Goal: Transaction & Acquisition: Purchase product/service

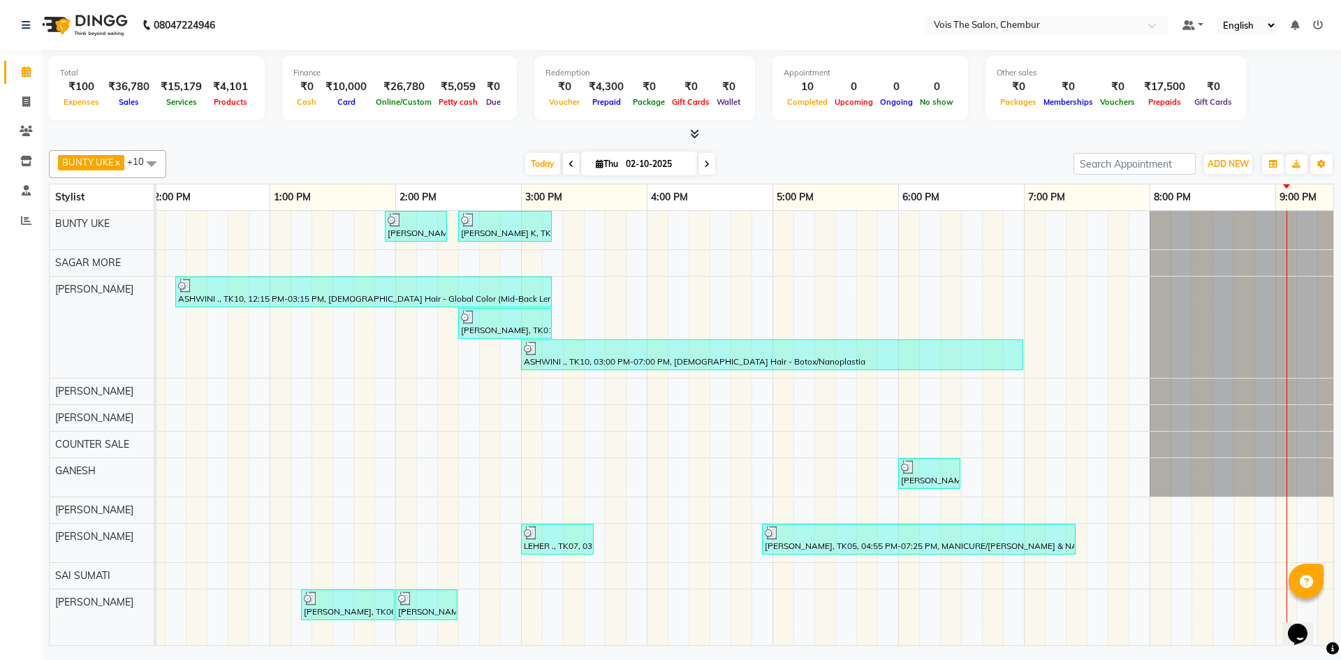
scroll to position [0, 709]
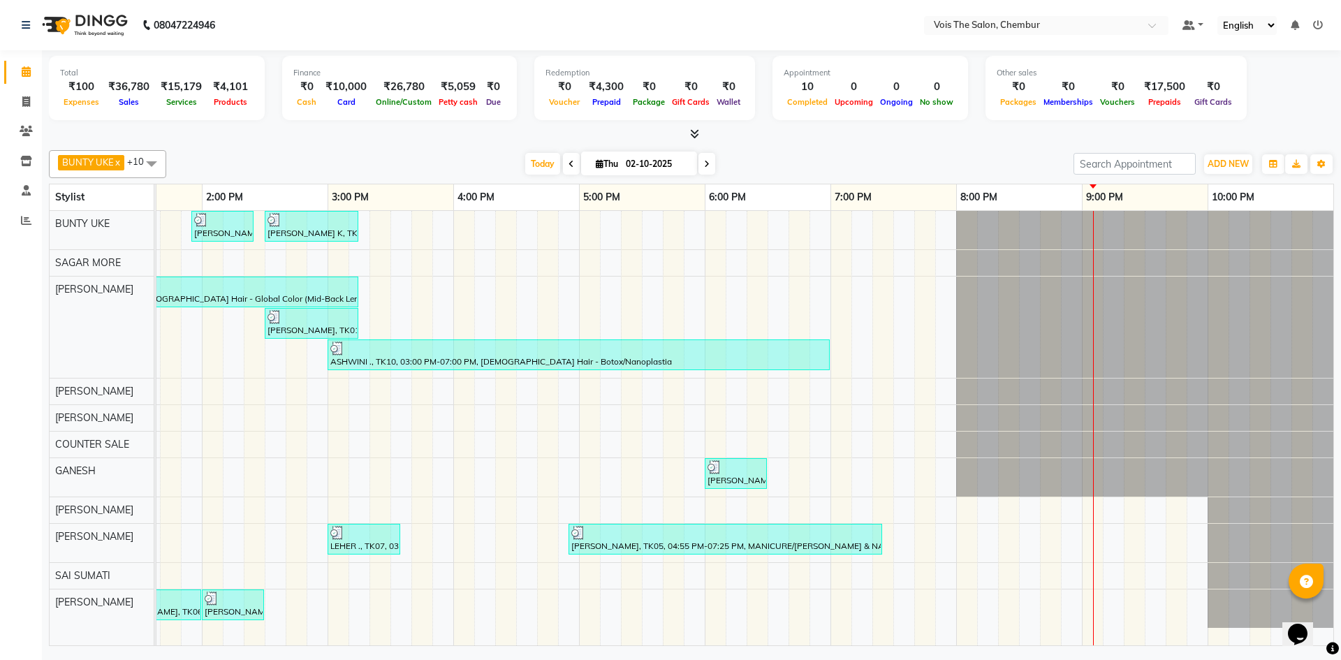
click at [704, 163] on icon at bounding box center [707, 164] width 6 height 8
type input "03-10-2025"
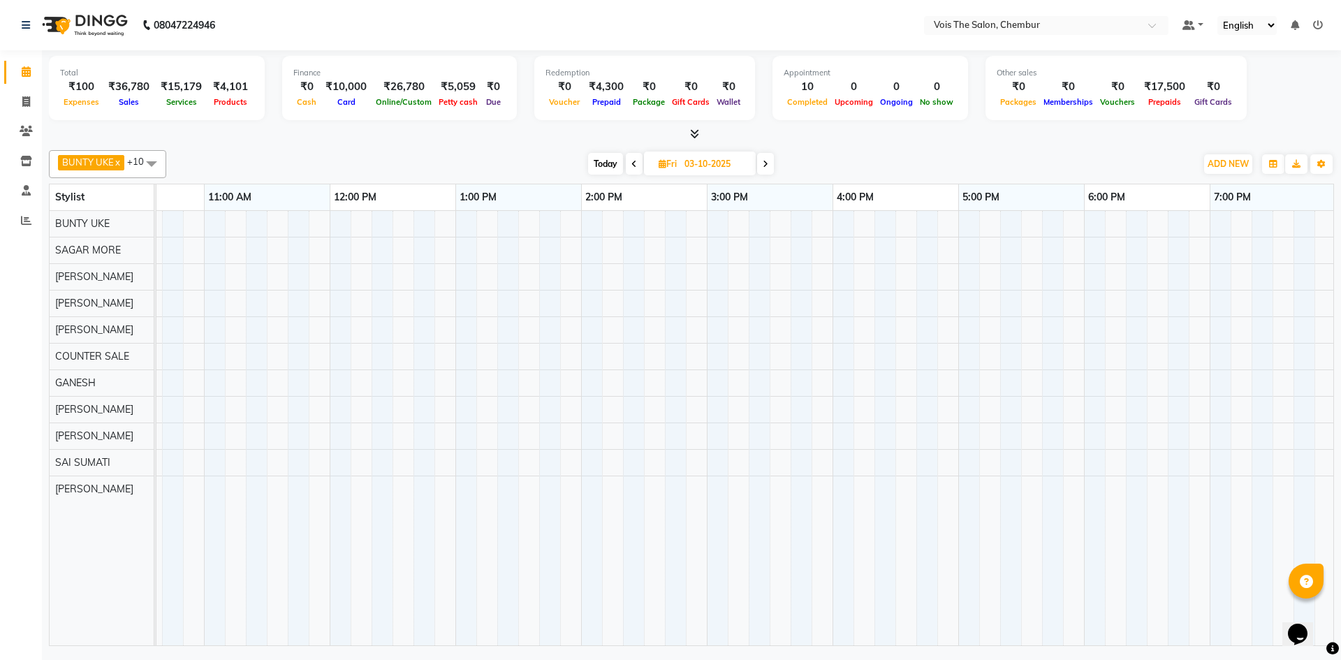
scroll to position [0, 0]
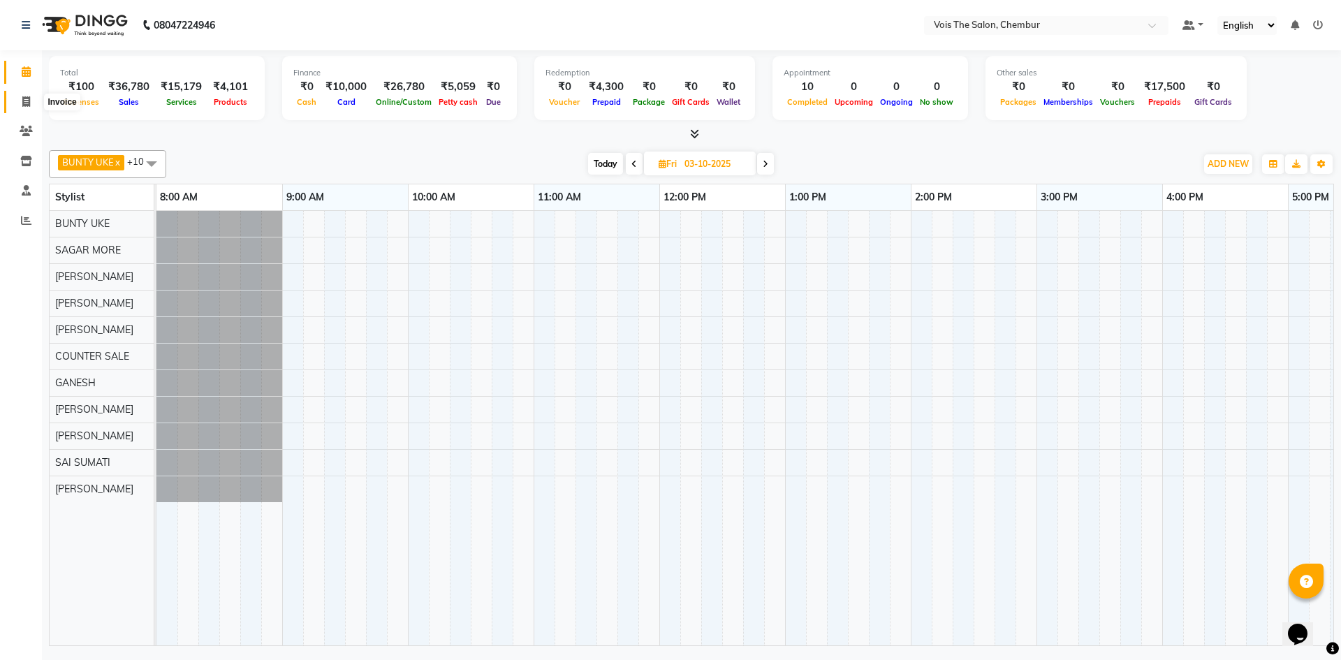
click at [23, 100] on icon at bounding box center [26, 101] width 8 height 10
select select "8261"
select select "service"
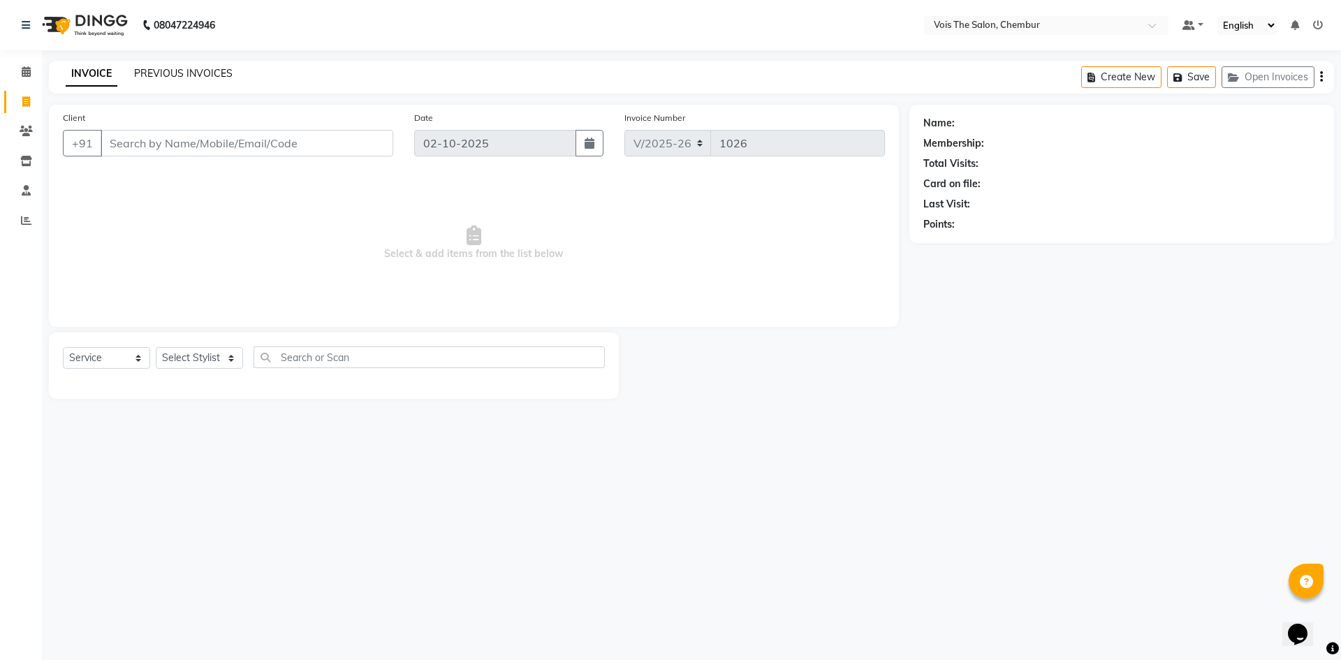
drag, startPoint x: 189, startPoint y: 81, endPoint x: 191, endPoint y: 71, distance: 10.7
click at [191, 71] on div "INVOICE PREVIOUS INVOICES" at bounding box center [149, 74] width 200 height 16
click at [191, 71] on link "PREVIOUS INVOICES" at bounding box center [183, 73] width 98 height 13
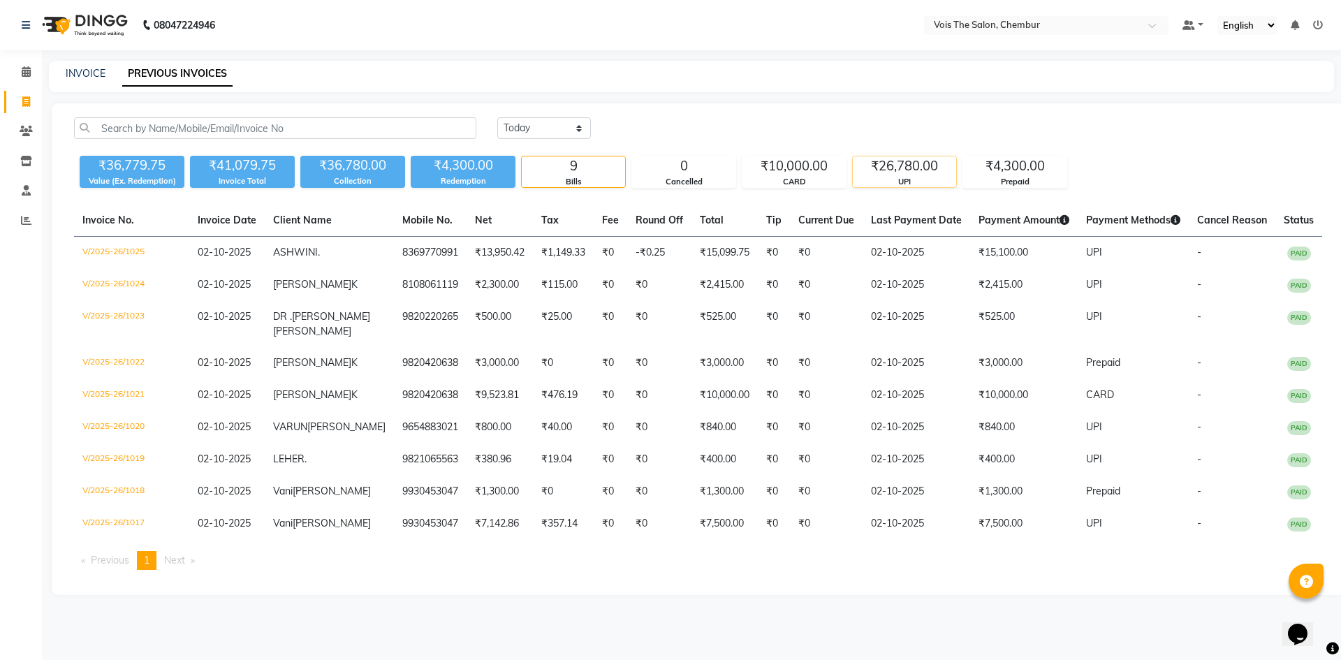
click at [907, 169] on div "₹26,780.00" at bounding box center [904, 166] width 103 height 20
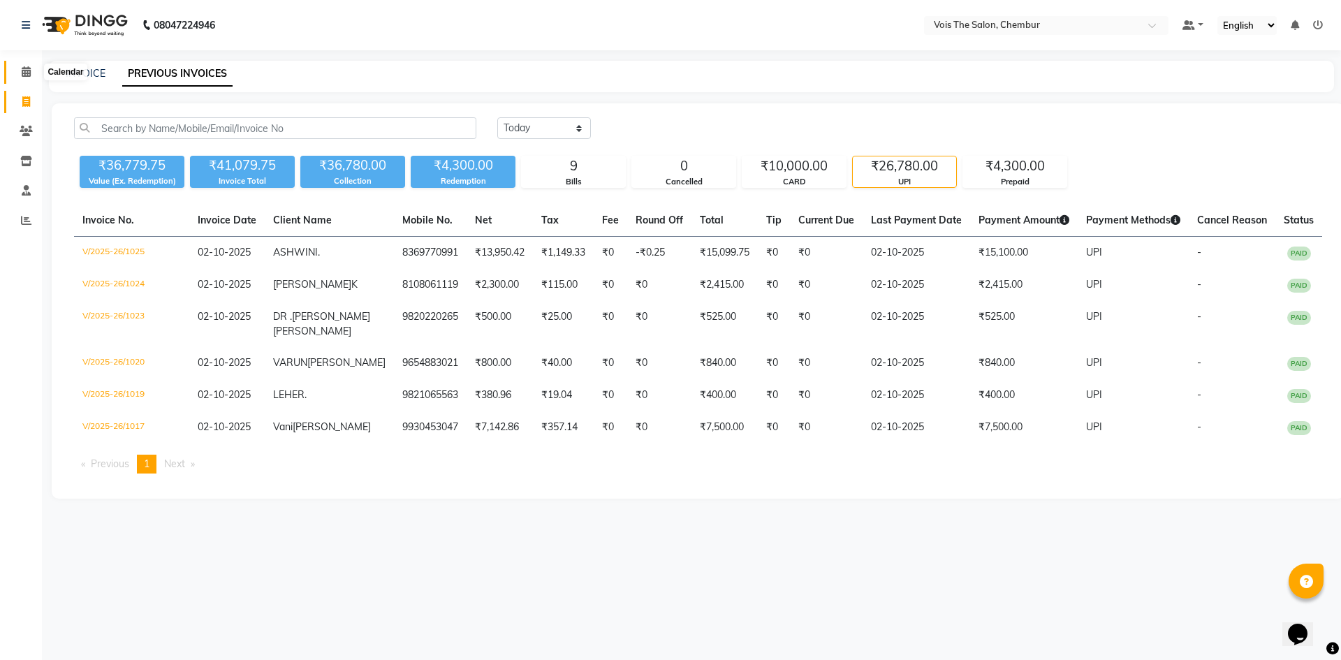
click at [17, 73] on span at bounding box center [26, 72] width 24 height 16
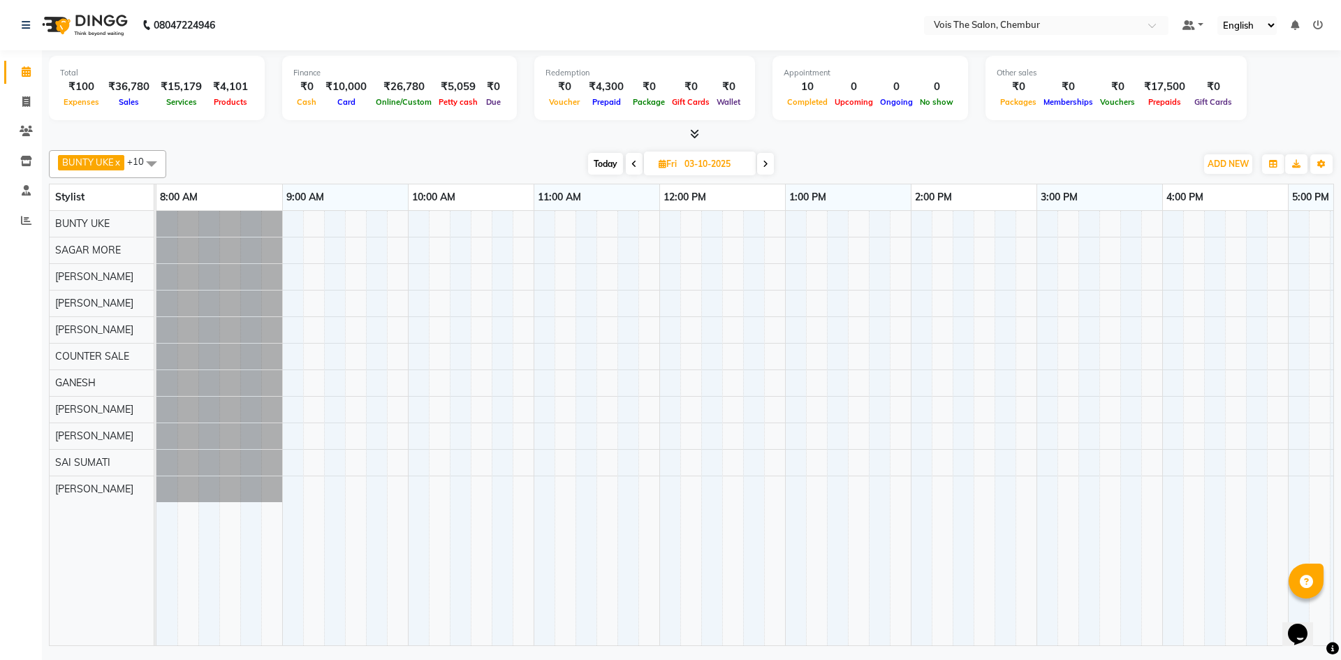
click at [595, 166] on span "Today" at bounding box center [605, 164] width 35 height 22
type input "02-10-2025"
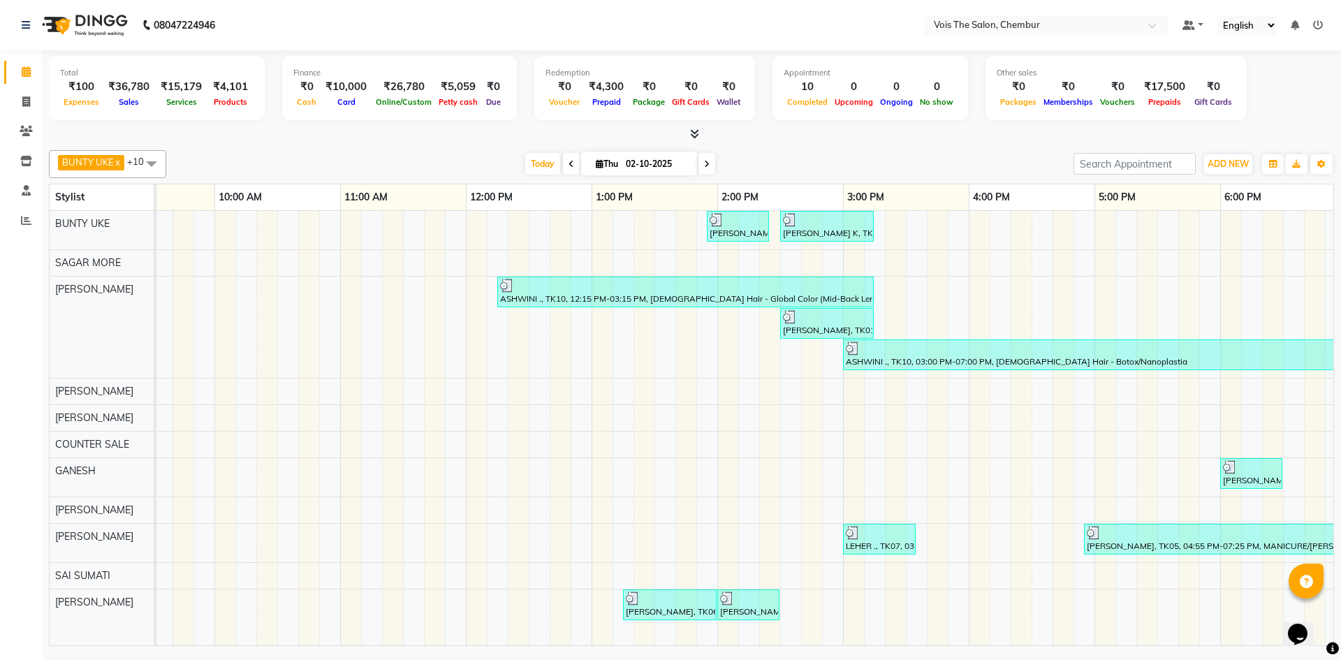
scroll to position [0, 196]
click at [1196, 470] on div "Vani Doshi, TK02, 01:55 PM-02:25 PM, FEMALE Hair - Roots Touch Up TANIA K, TK01…" at bounding box center [904, 428] width 1886 height 434
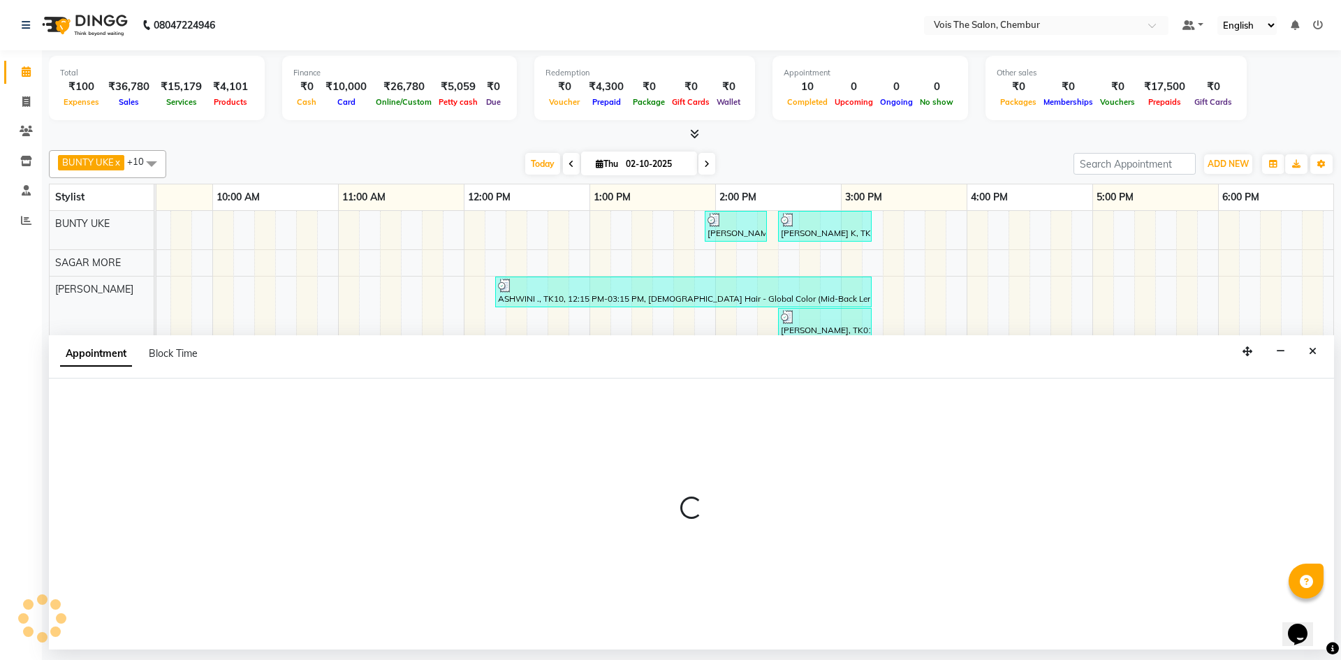
select select "82264"
select select "tentative"
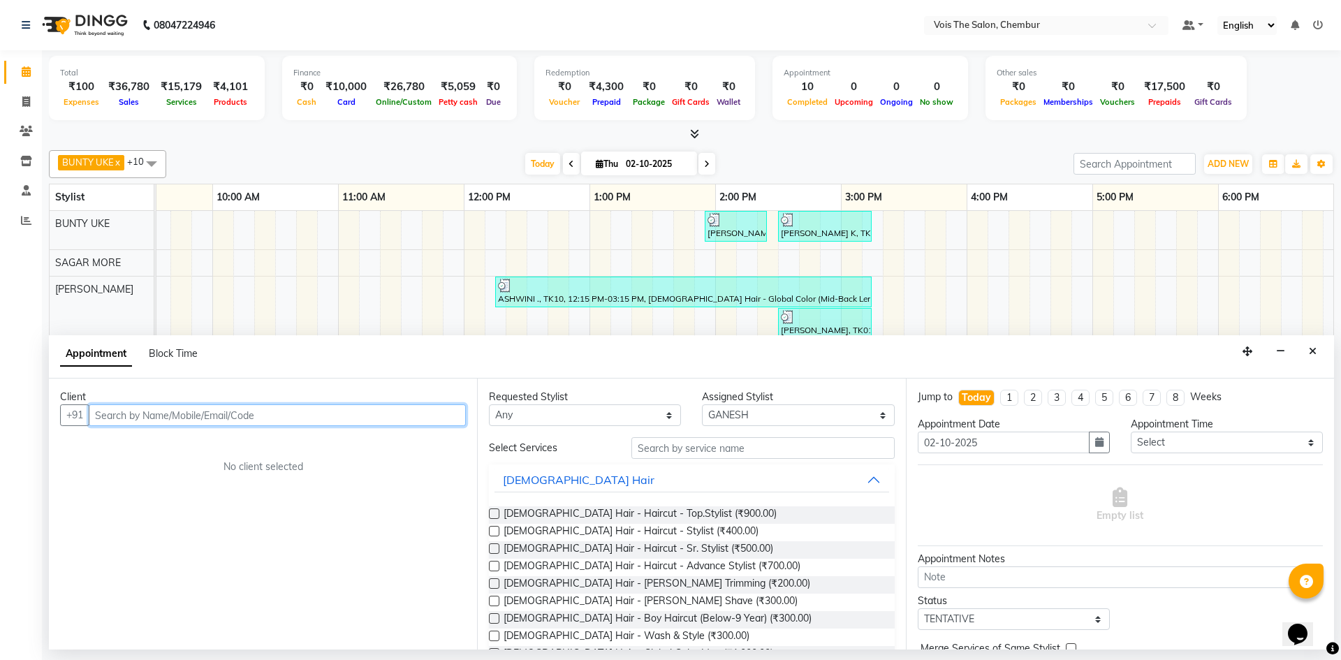
click at [317, 418] on input "text" at bounding box center [277, 415] width 377 height 22
type input "W"
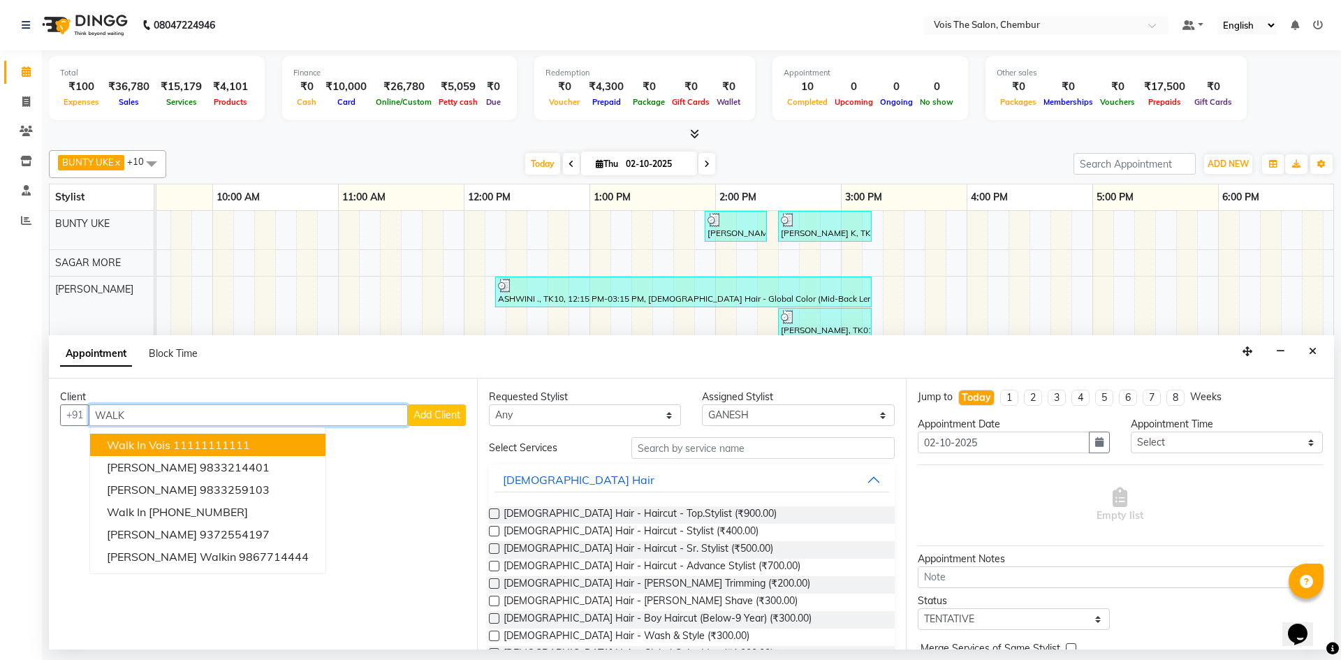
click at [227, 448] on ngb-highlight "11111111111" at bounding box center [211, 445] width 77 height 14
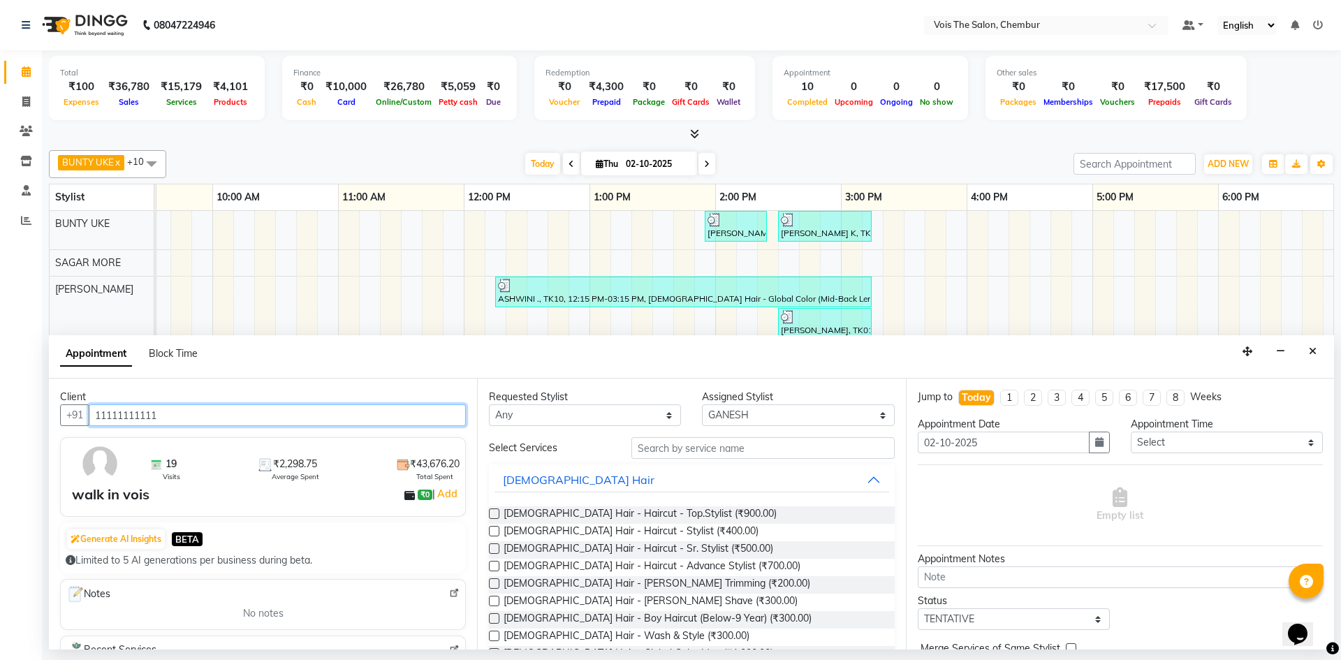
type input "11111111111"
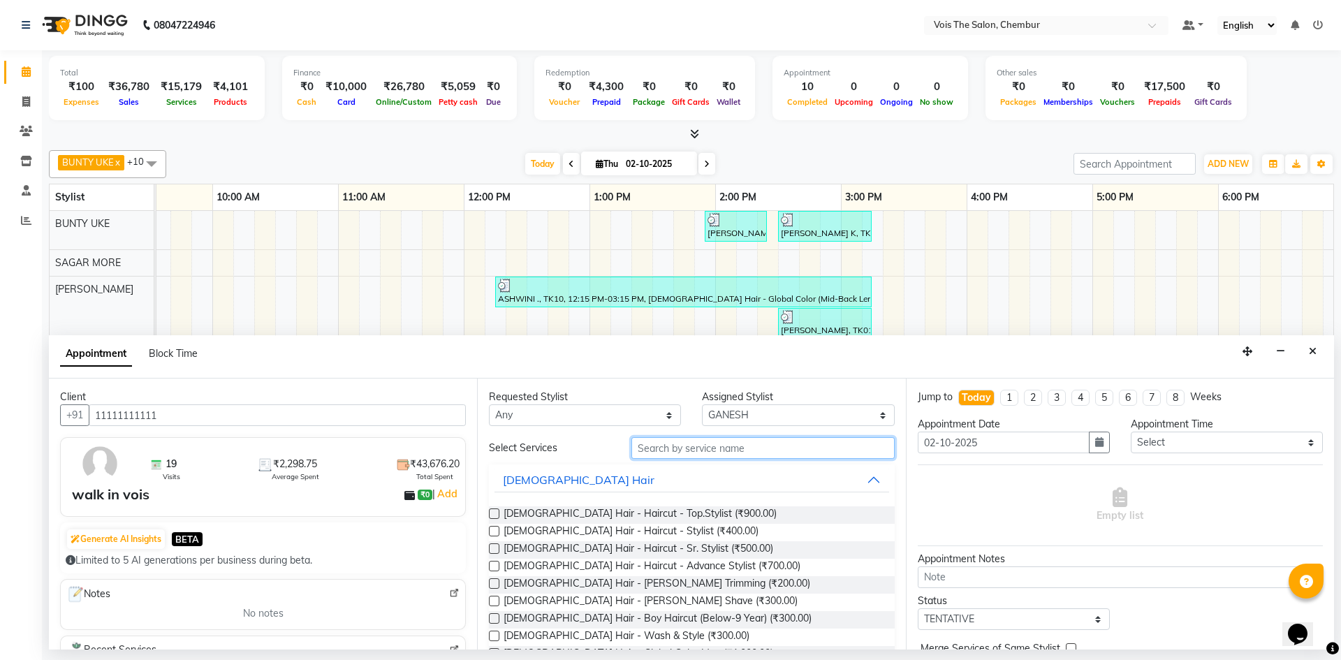
click at [676, 445] on input "text" at bounding box center [762, 448] width 263 height 22
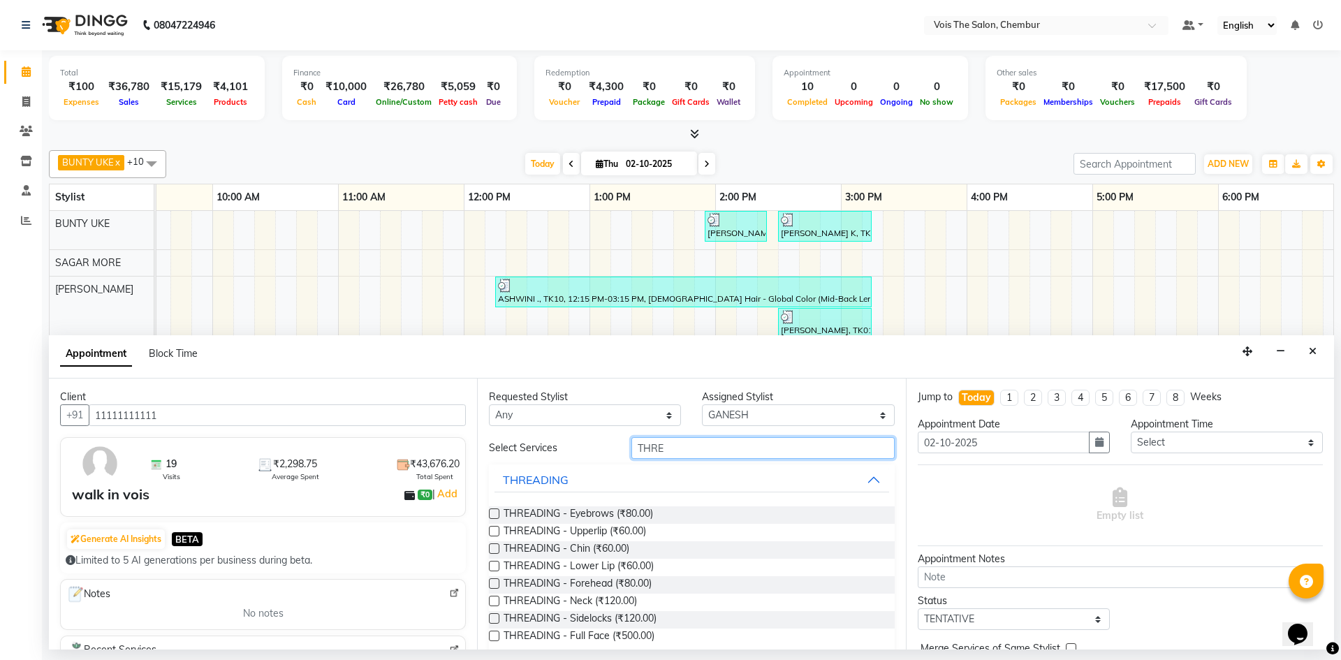
type input "THRE"
click at [495, 513] on label at bounding box center [494, 514] width 10 height 10
click at [495, 513] on input "checkbox" at bounding box center [493, 515] width 9 height 9
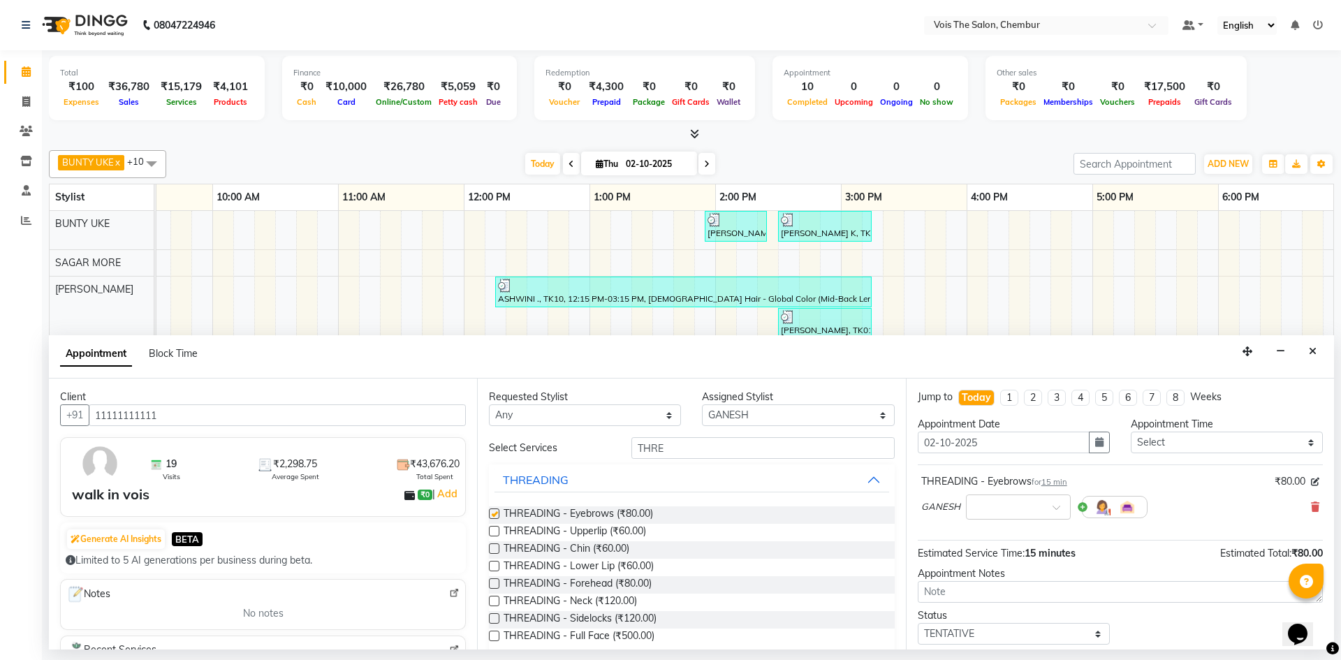
checkbox input "false"
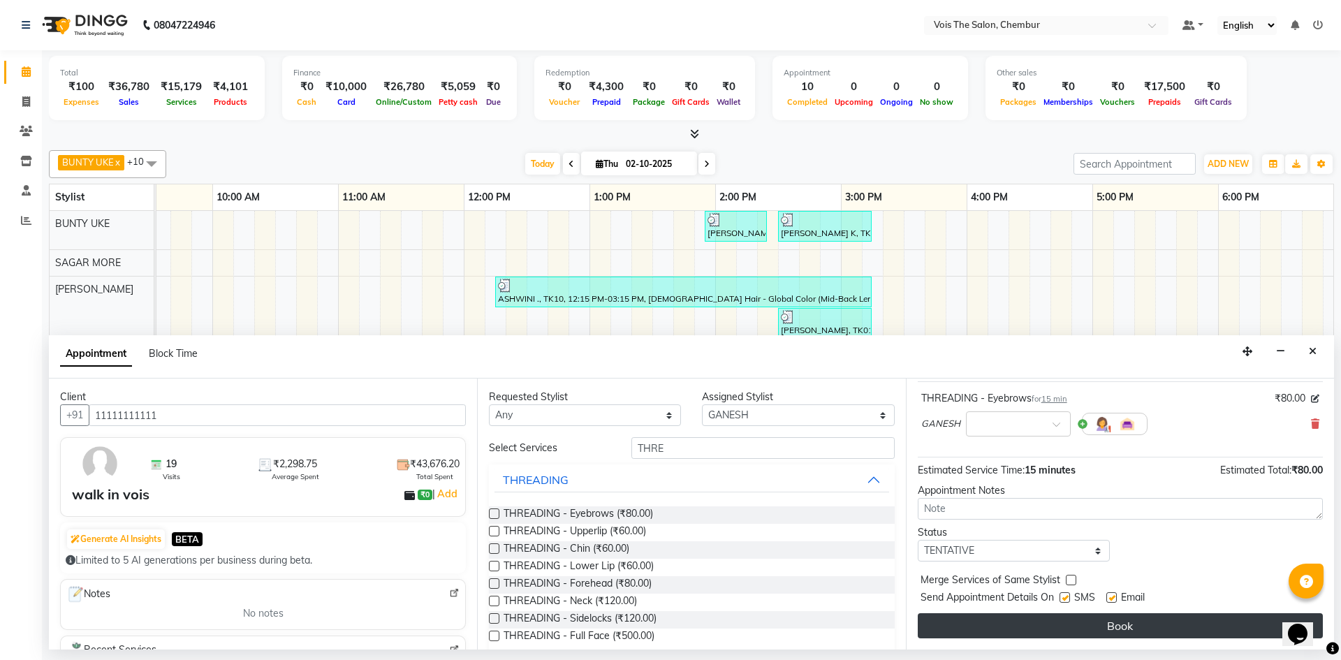
click at [1034, 636] on button "Book" at bounding box center [1120, 625] width 405 height 25
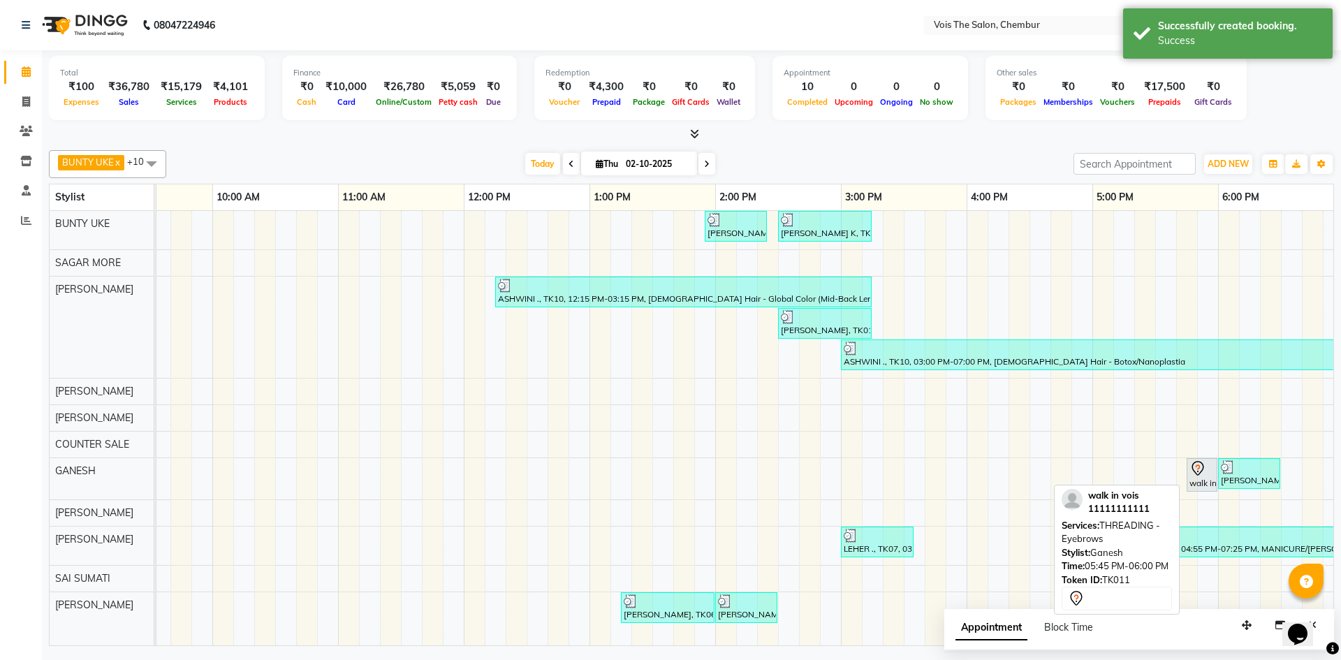
click at [1200, 472] on icon at bounding box center [1198, 468] width 17 height 17
select select "7"
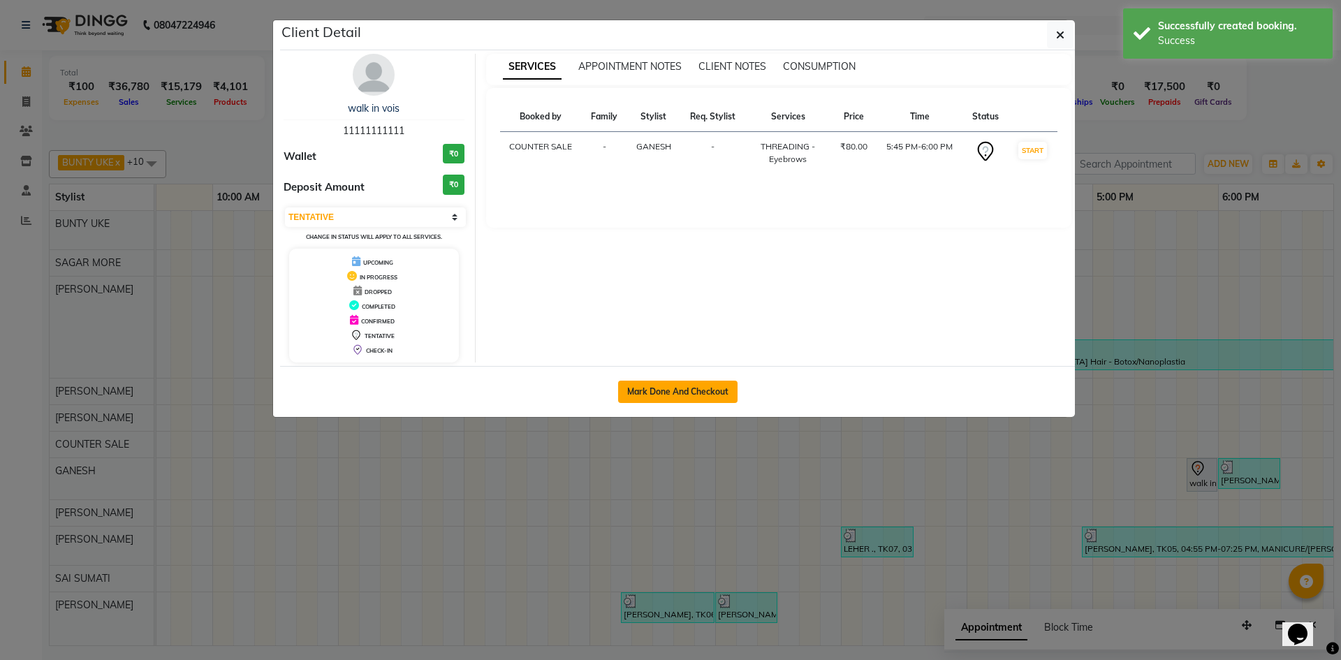
click at [702, 388] on button "Mark Done And Checkout" at bounding box center [677, 392] width 119 height 22
select select "service"
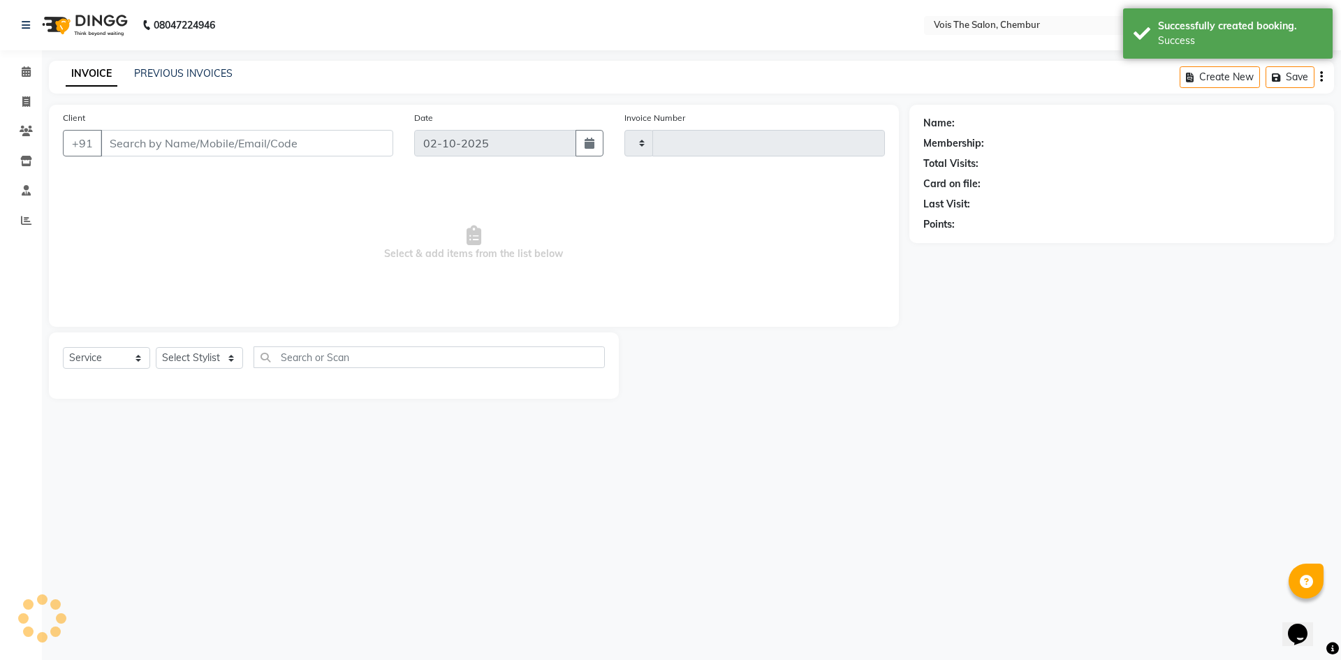
type input "1026"
select select "8261"
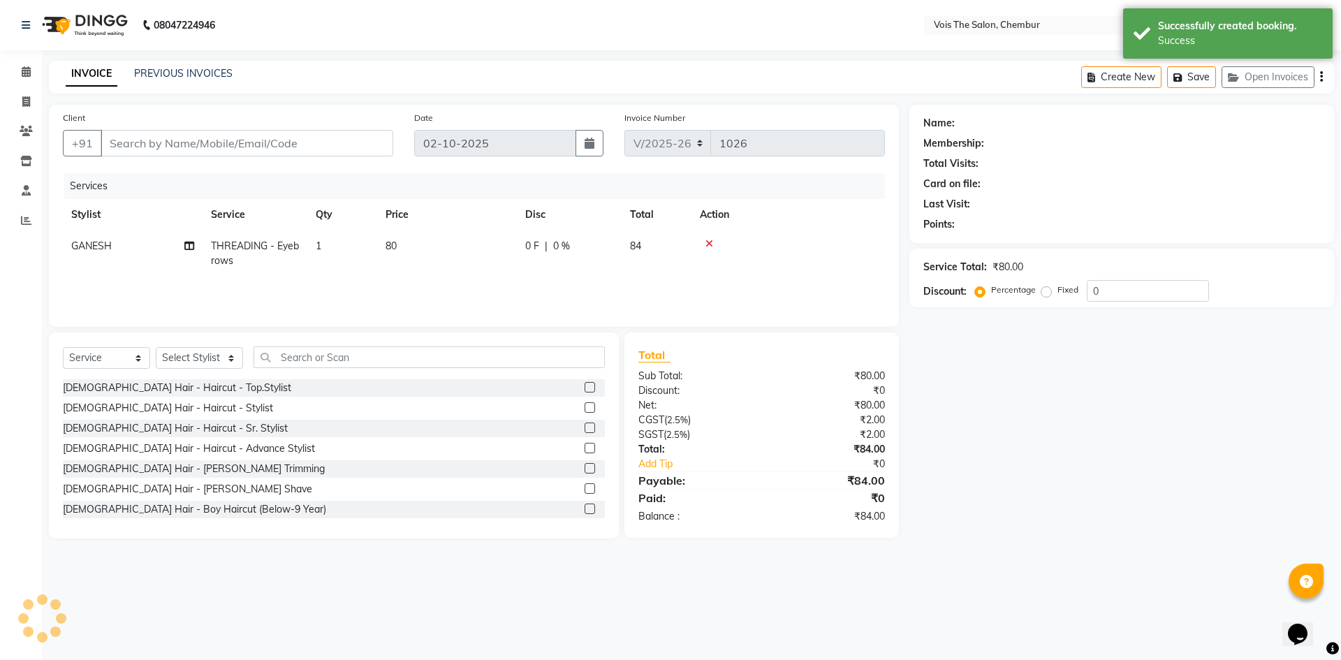
type input "11111111111"
select select "82264"
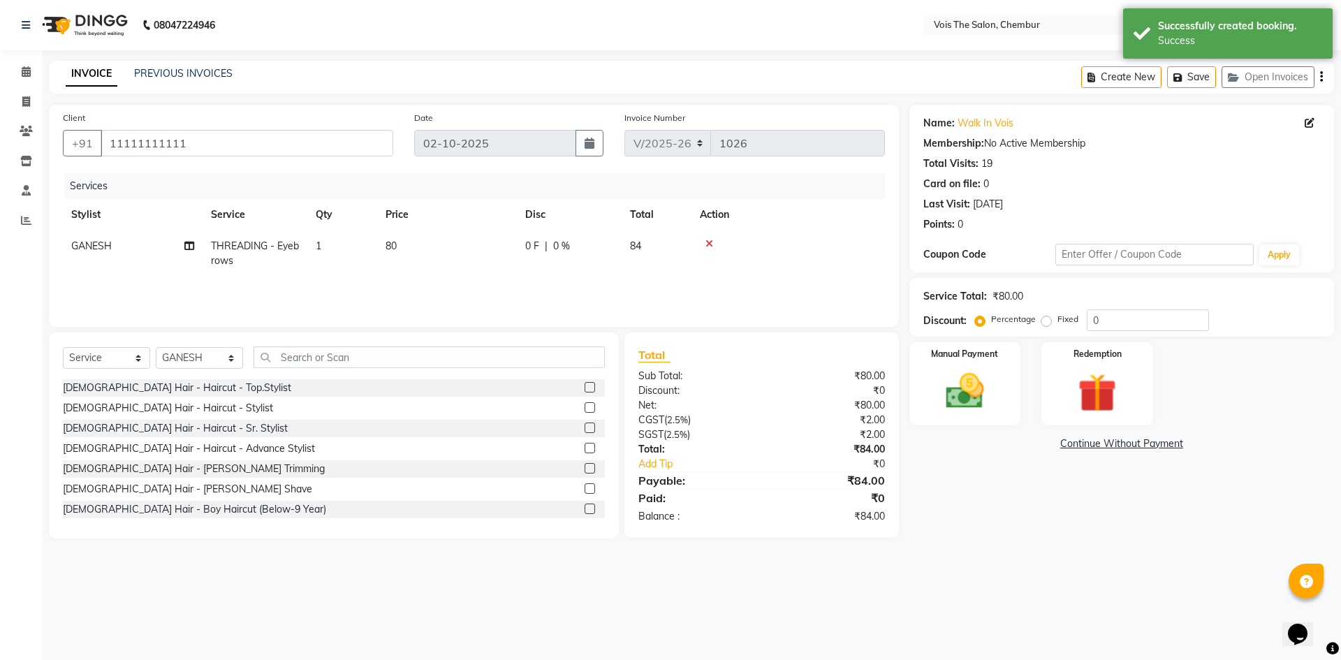
click at [396, 244] on span "80" at bounding box center [391, 246] width 11 height 13
select select "82264"
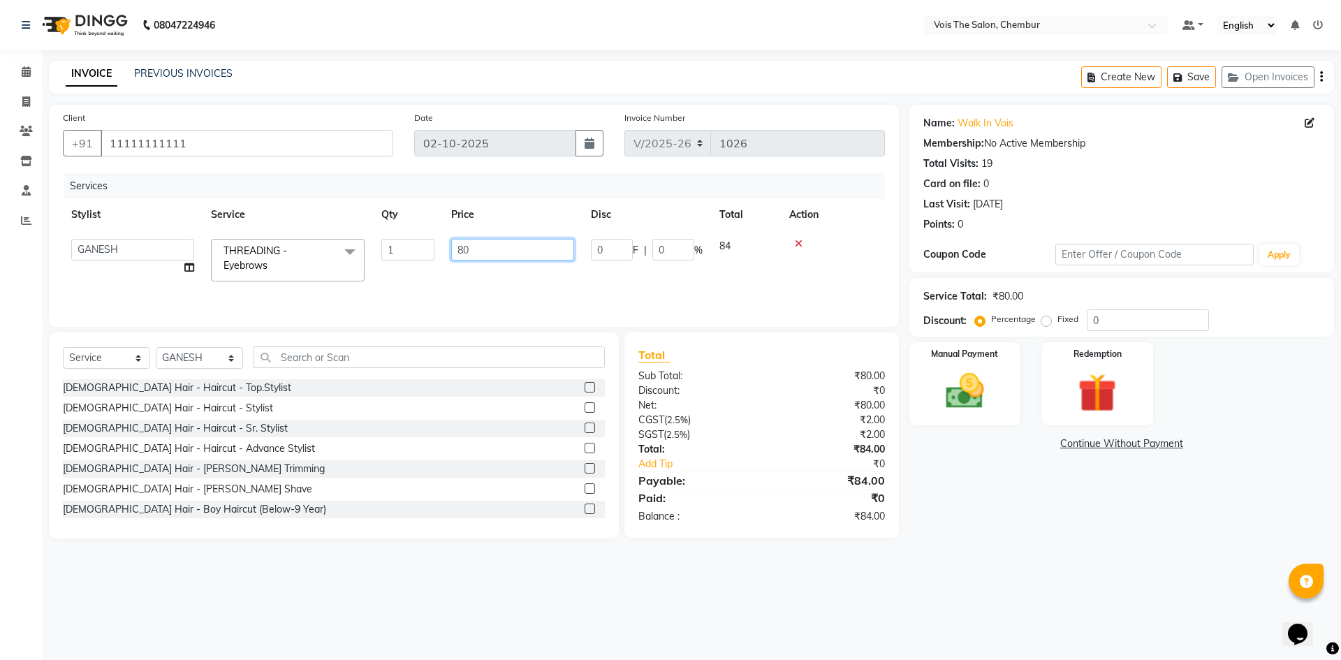
click at [514, 257] on input "80" at bounding box center [512, 250] width 123 height 22
type input "8"
type input "25"
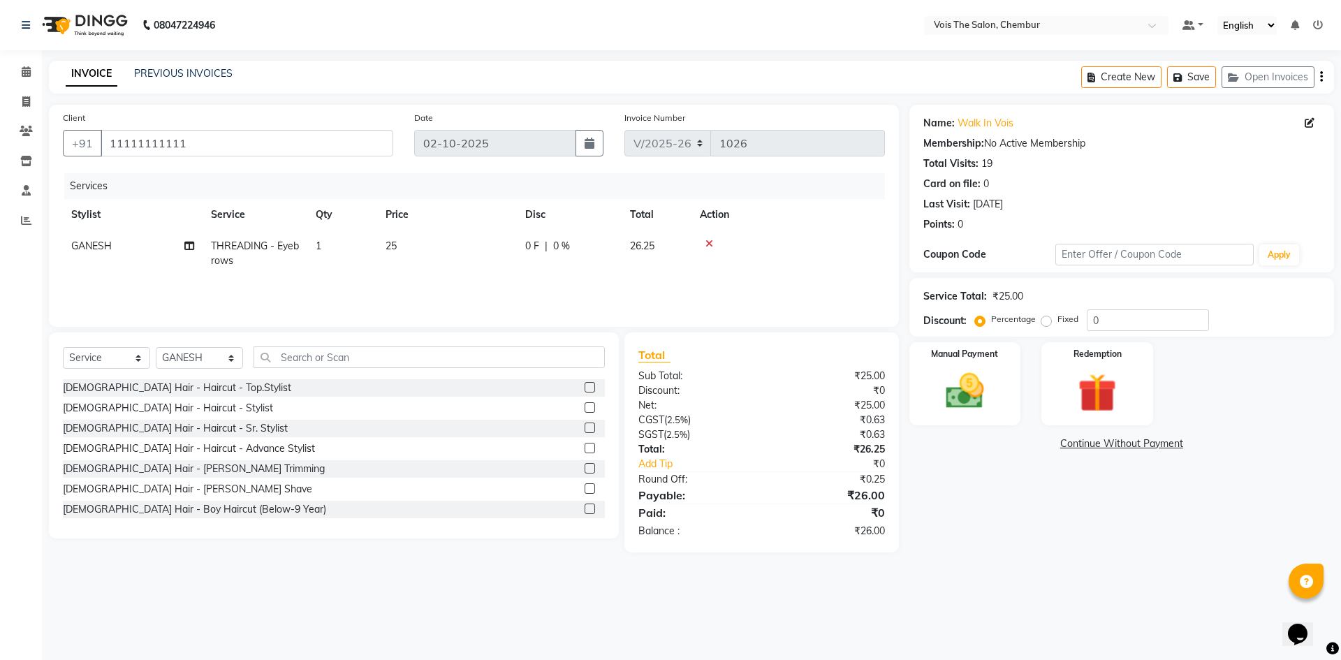
click at [515, 288] on div "Services Stylist Service Qty Price Disc Total Action GANESH THREADING - Eyebrow…" at bounding box center [474, 243] width 822 height 140
click at [1126, 319] on input "0" at bounding box center [1148, 320] width 122 height 22
type input "1"
click at [1058, 321] on label "Fixed" at bounding box center [1068, 319] width 21 height 13
click at [1048, 321] on input "Fixed" at bounding box center [1049, 319] width 10 height 10
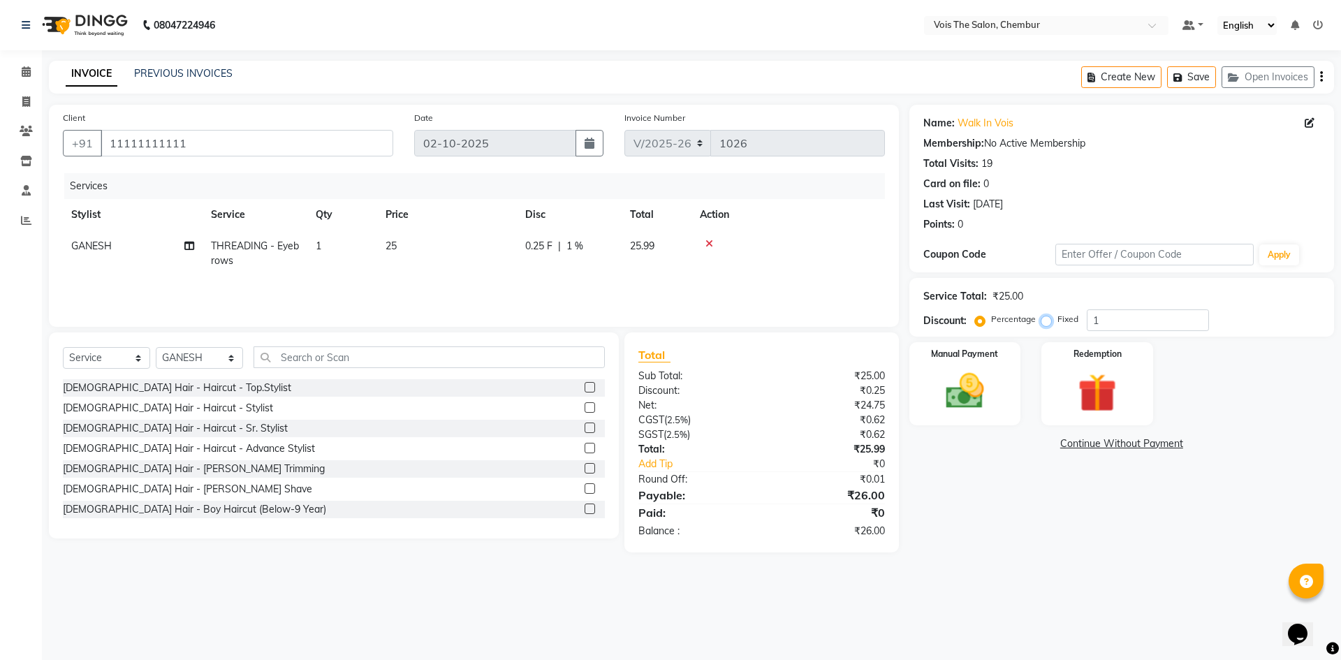
radio input "true"
click at [959, 386] on img at bounding box center [964, 391] width 65 height 46
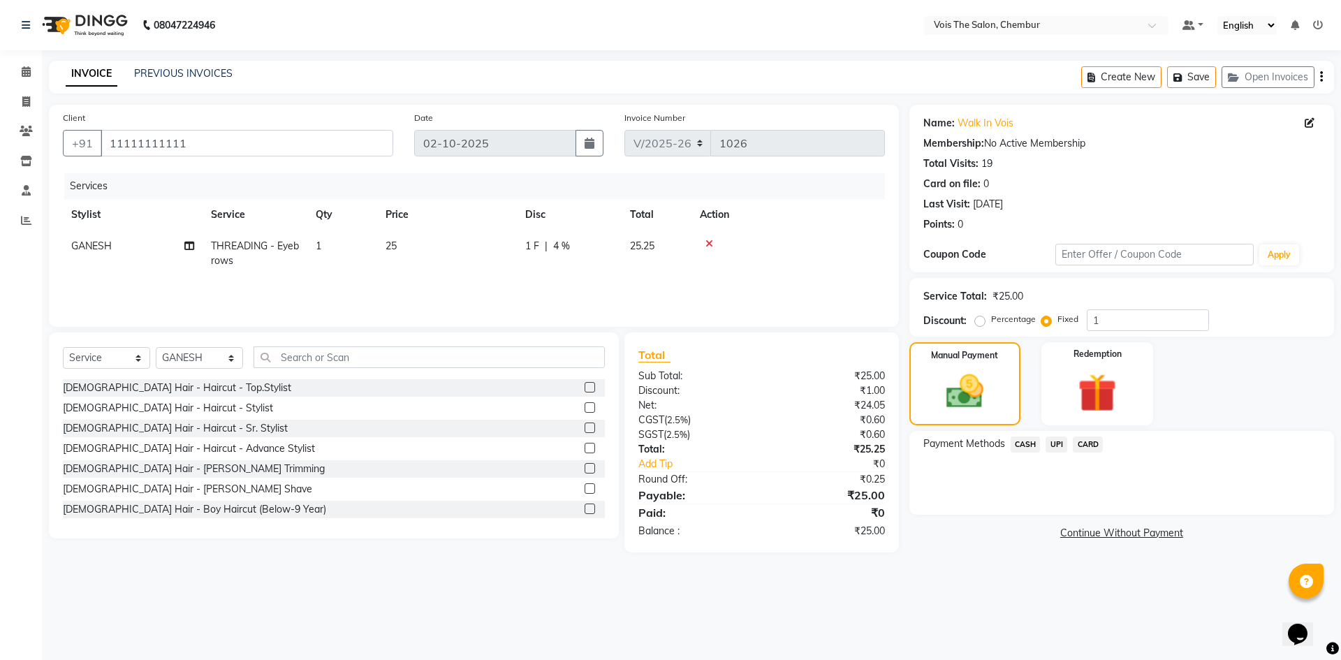
click at [1054, 448] on span "UPI" at bounding box center [1057, 445] width 22 height 16
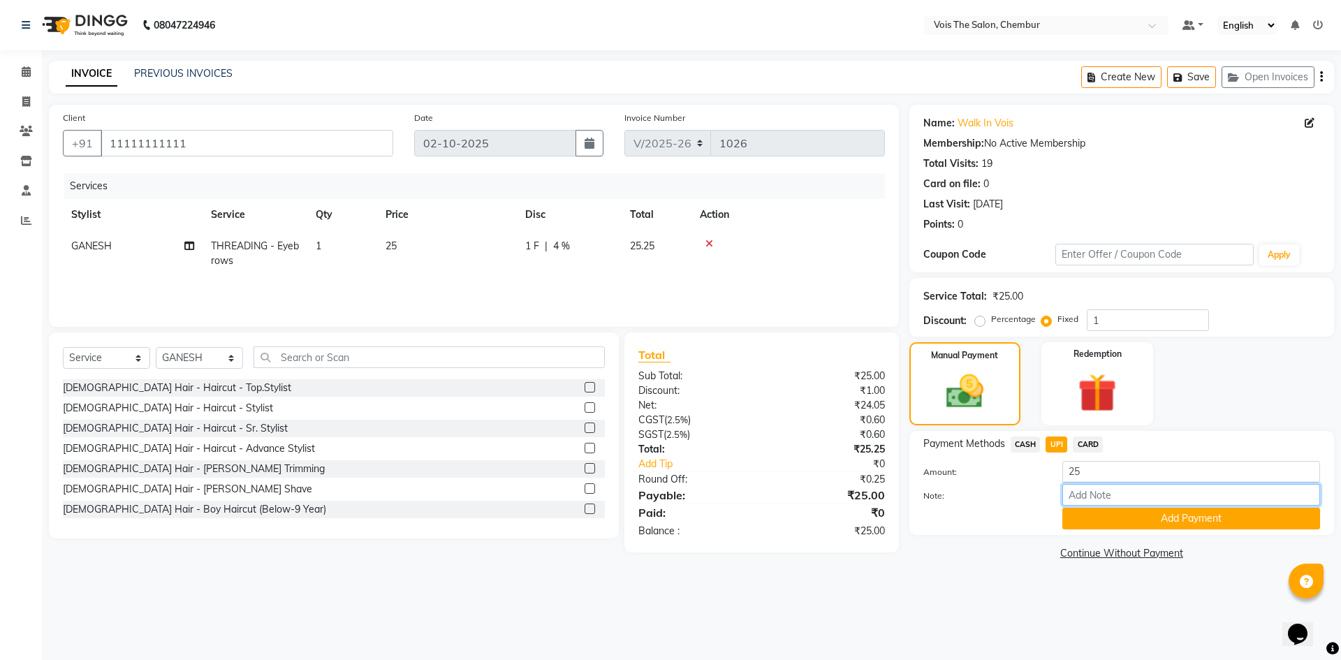
click at [1077, 498] on input "Note:" at bounding box center [1191, 495] width 258 height 22
type input "UPI"
click at [1148, 516] on button "Add Payment" at bounding box center [1191, 519] width 258 height 22
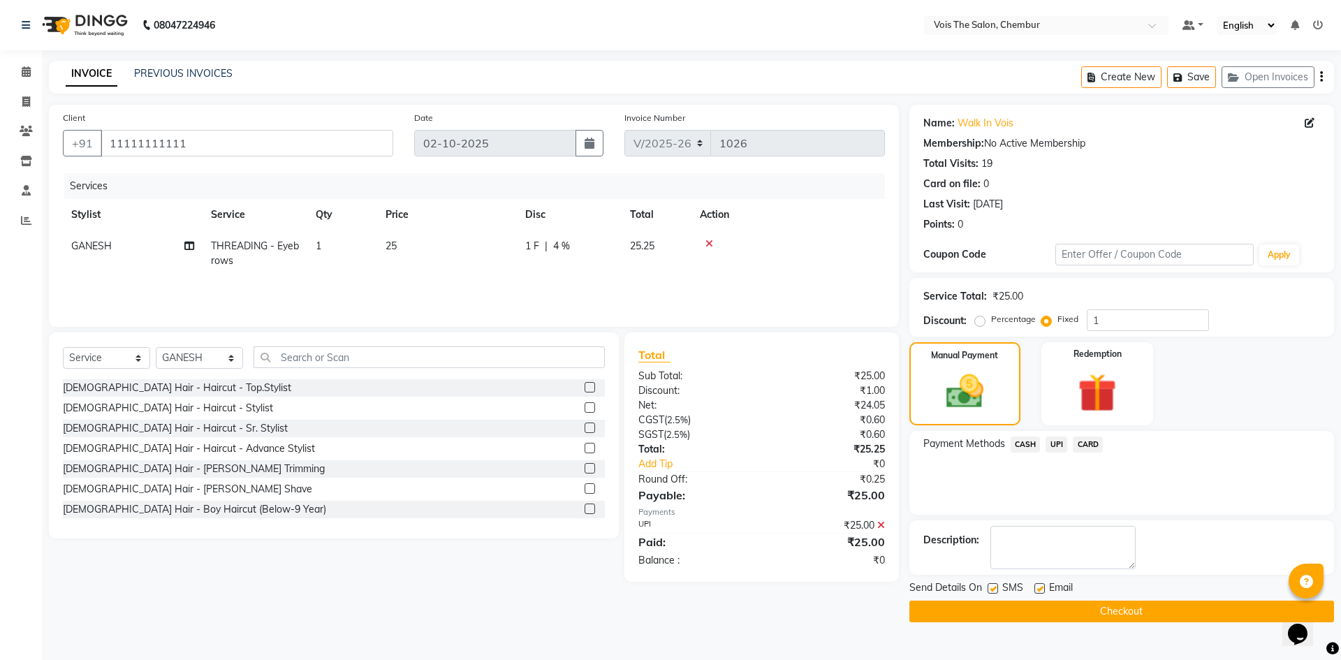
click at [1083, 611] on button "Checkout" at bounding box center [1121, 612] width 425 height 22
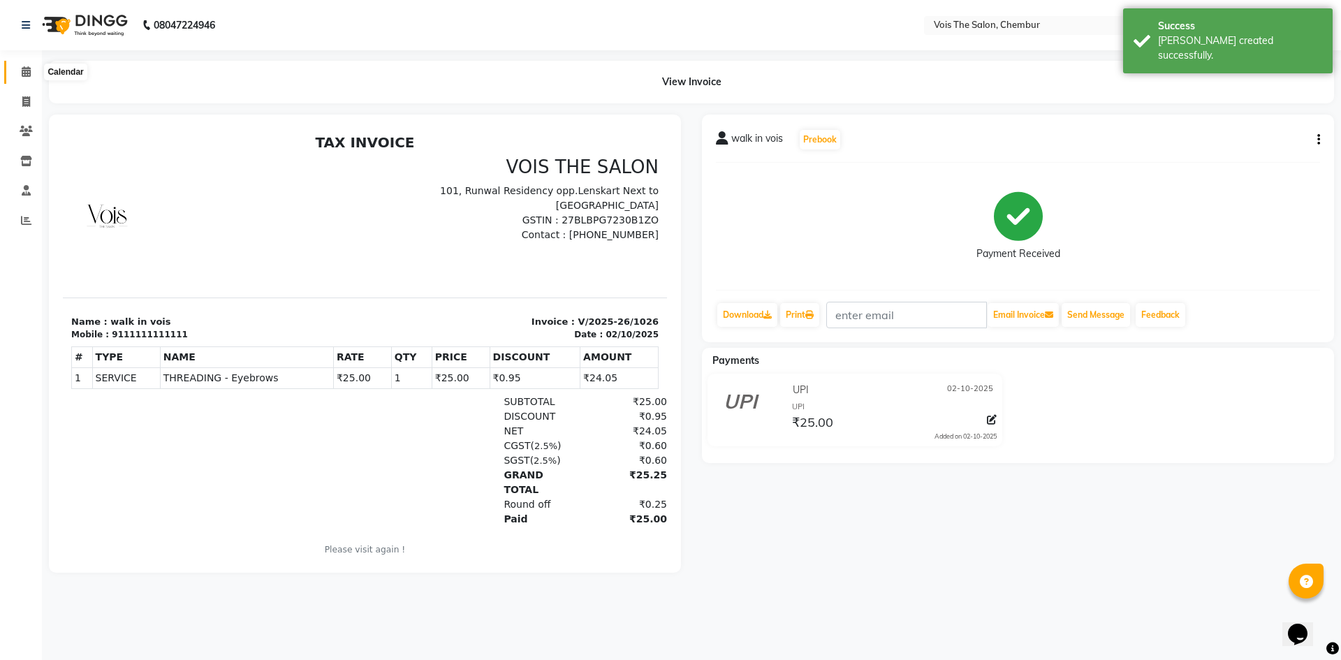
click at [29, 80] on span at bounding box center [26, 72] width 24 height 16
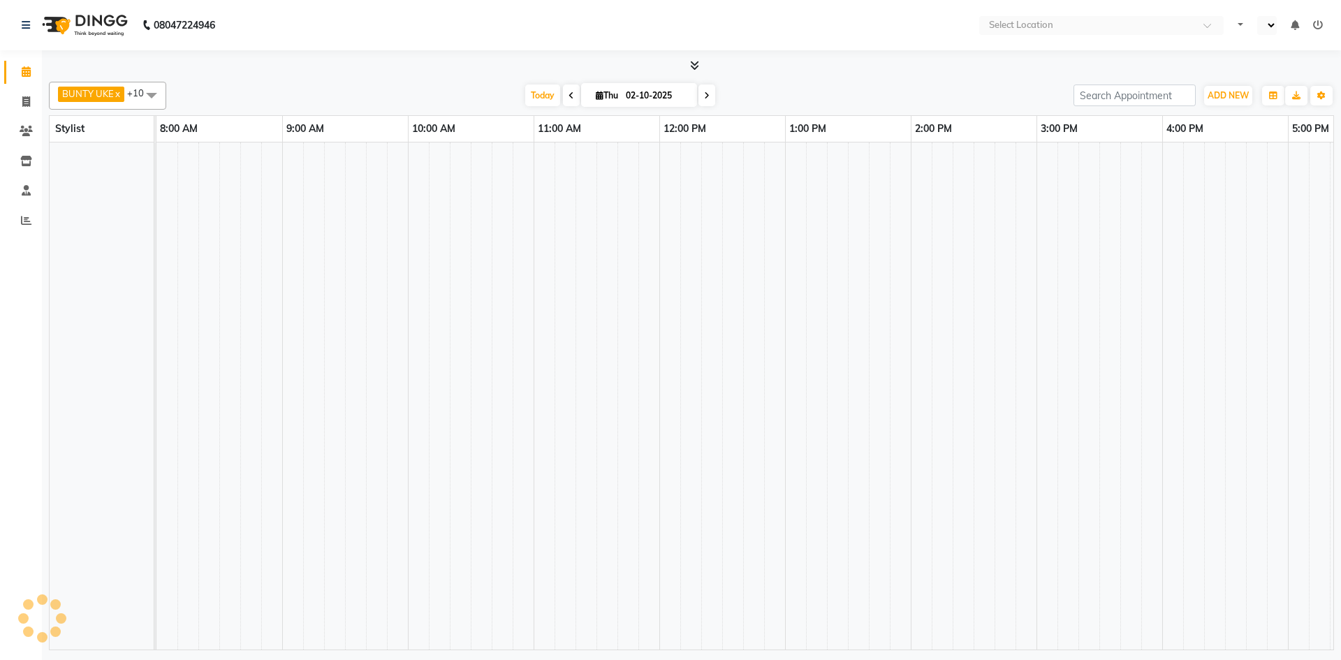
select select "en"
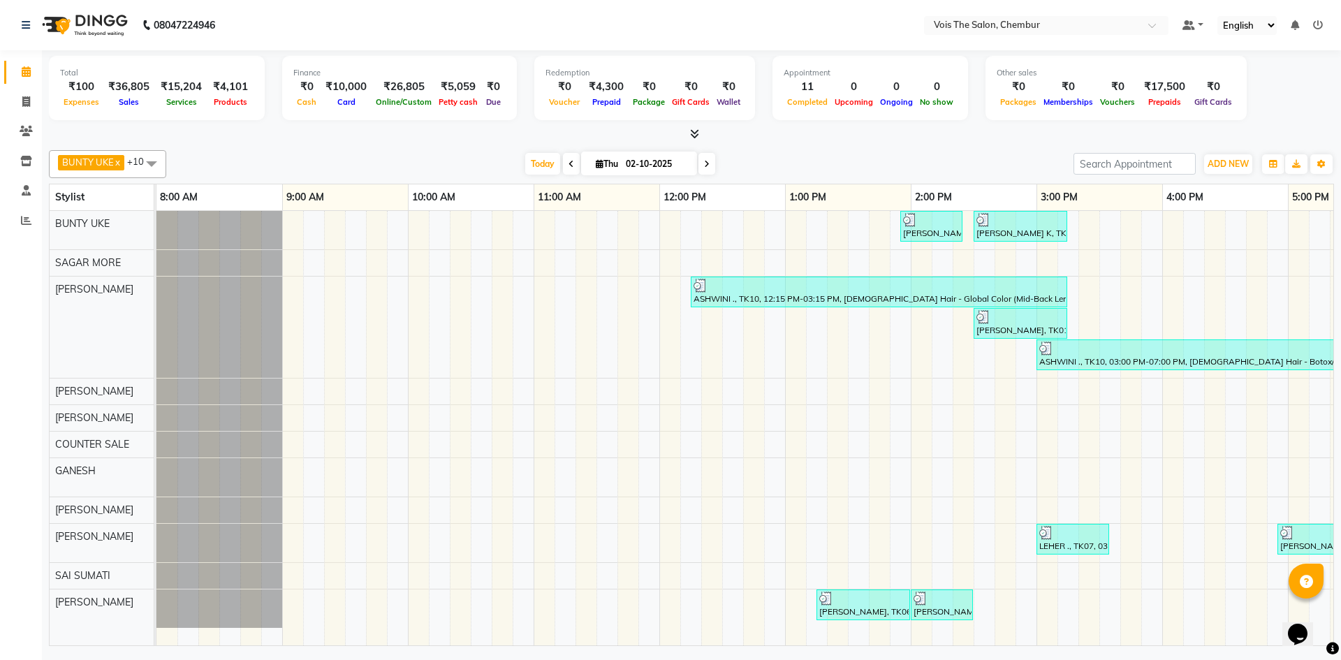
scroll to position [0, 709]
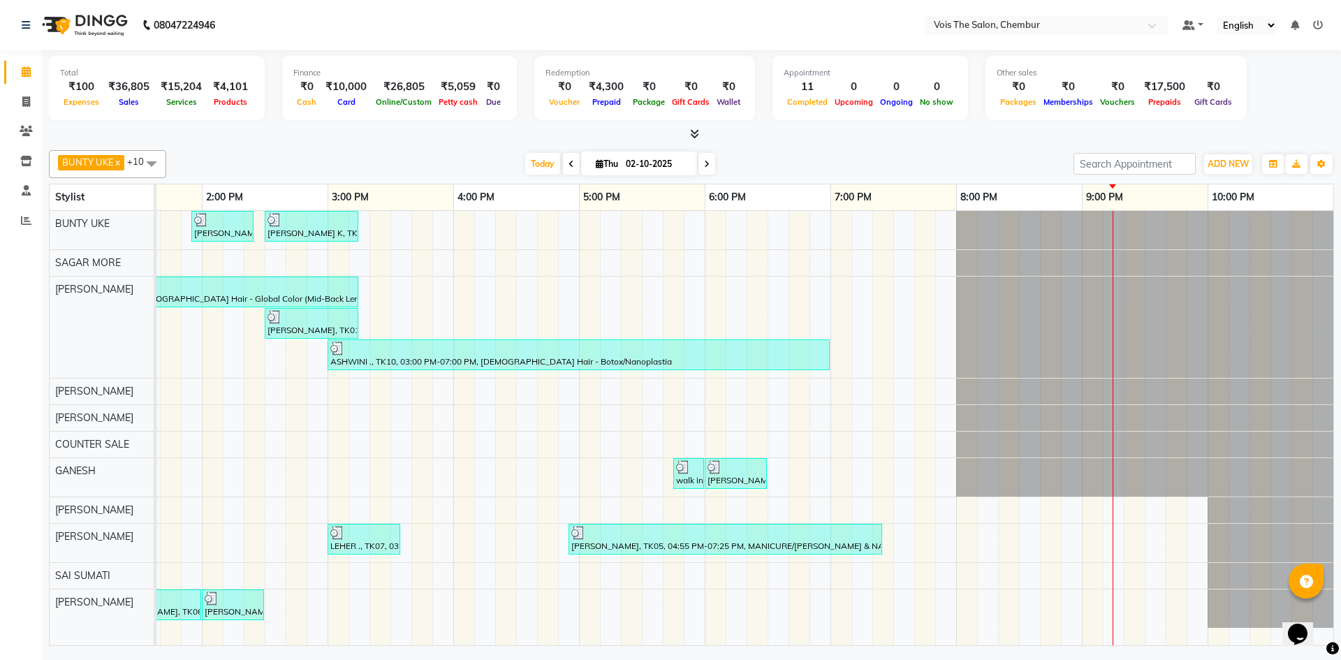
click at [706, 162] on icon at bounding box center [707, 164] width 6 height 8
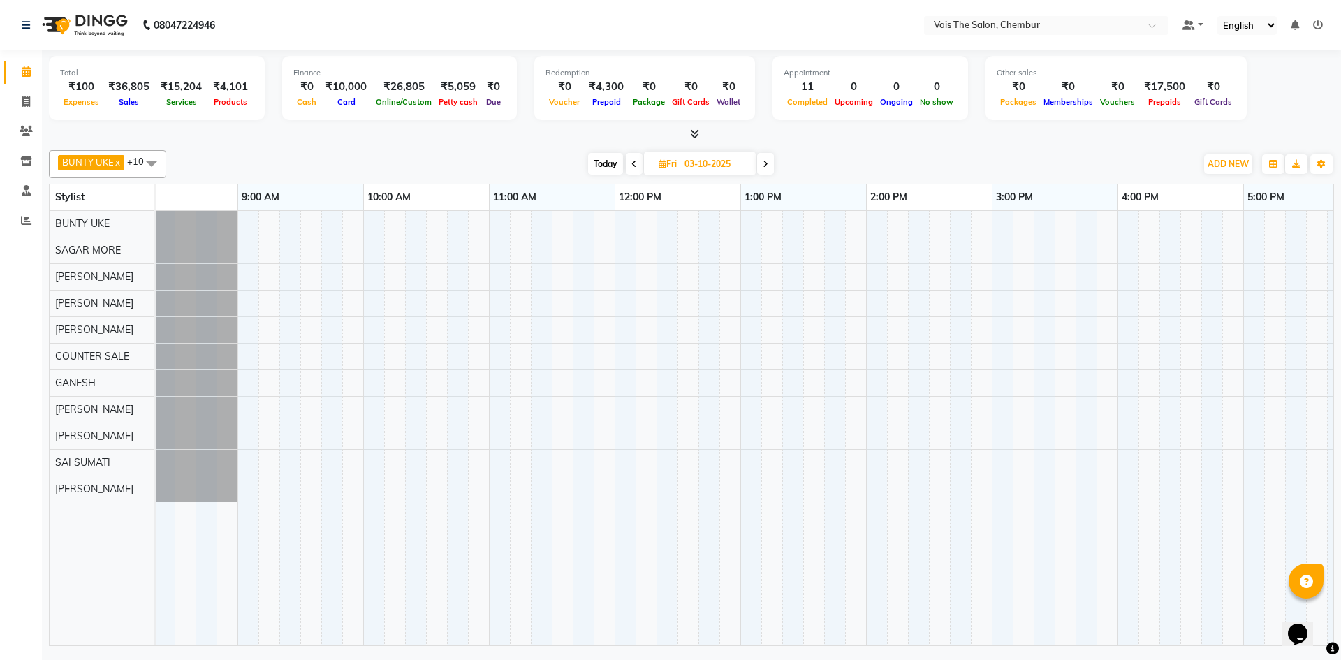
scroll to position [0, 0]
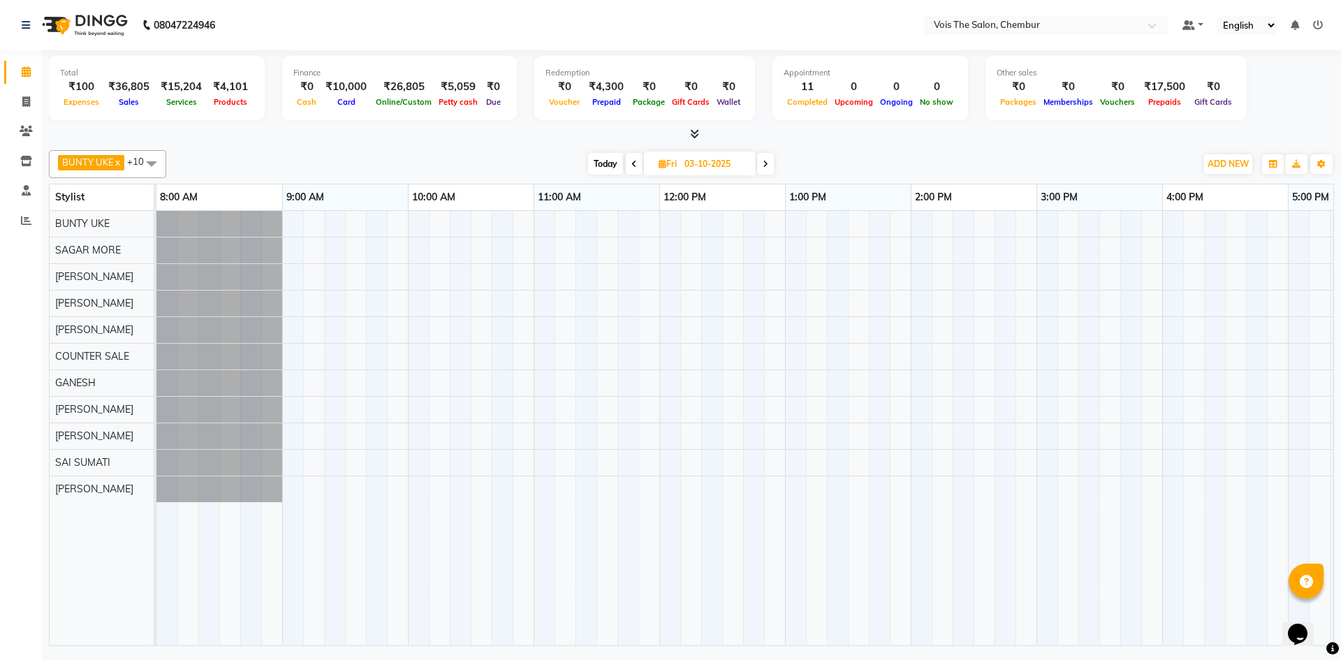
click at [603, 163] on span "Today" at bounding box center [605, 164] width 35 height 22
type input "02-10-2025"
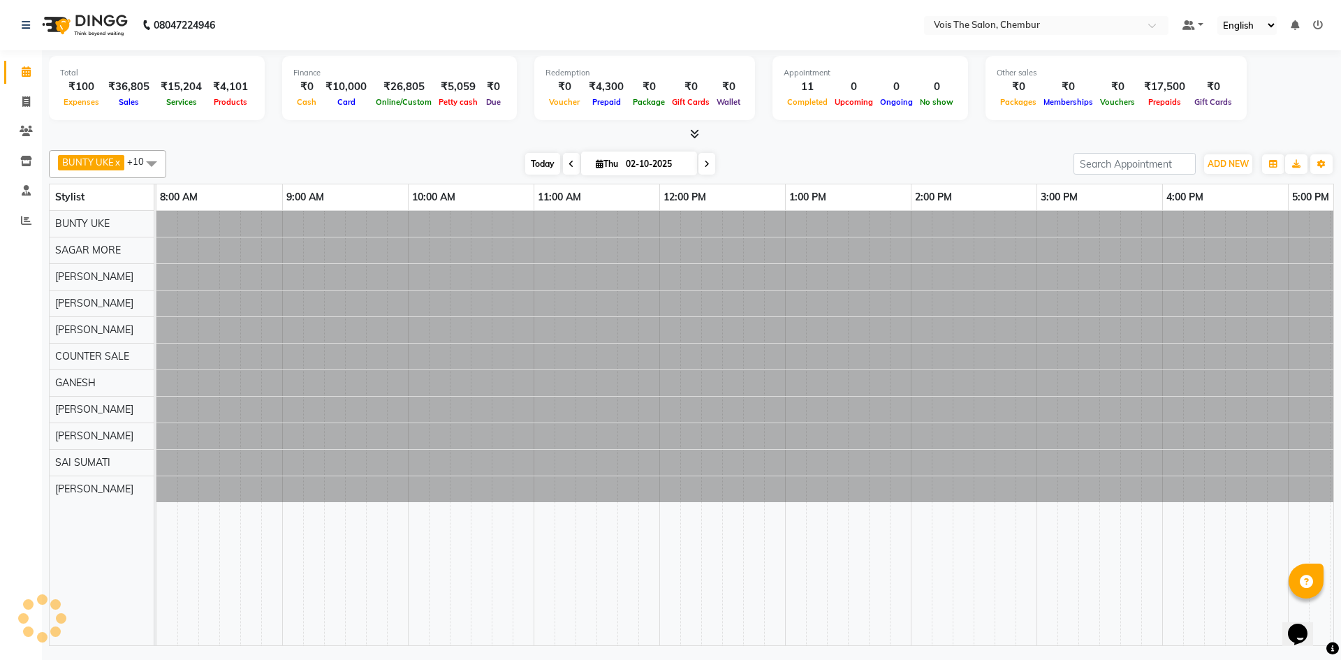
scroll to position [0, 709]
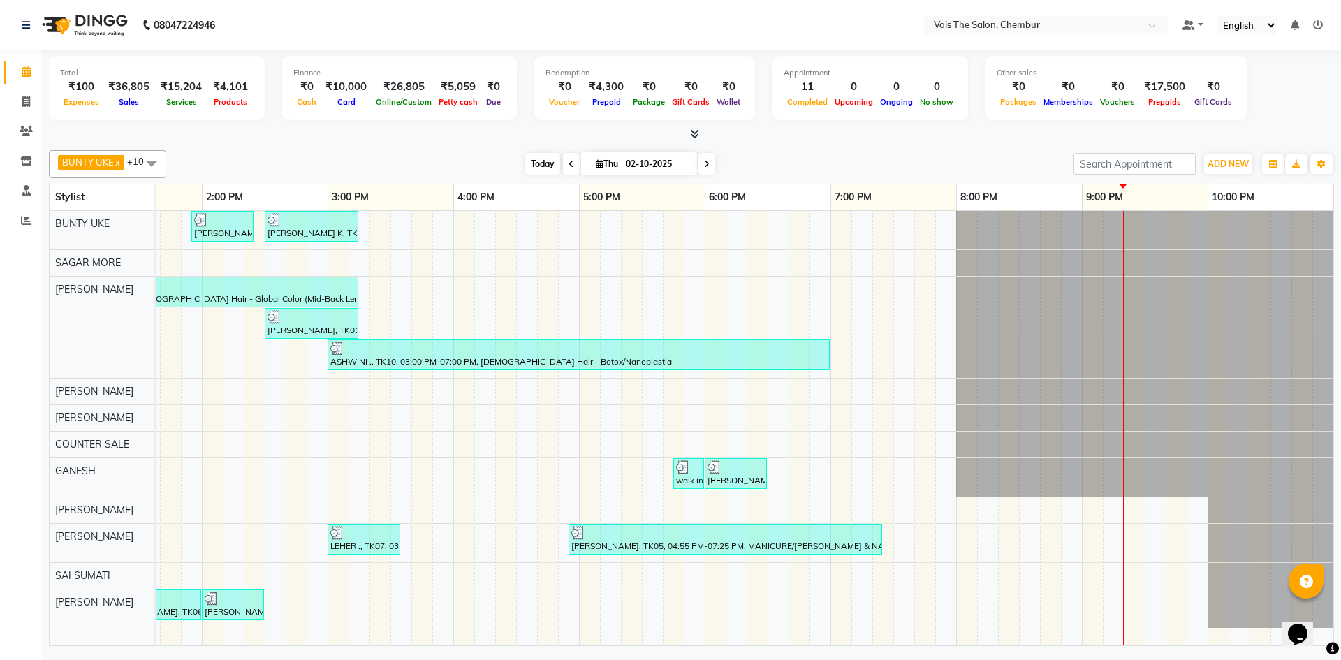
click at [535, 167] on span "Today" at bounding box center [542, 164] width 35 height 22
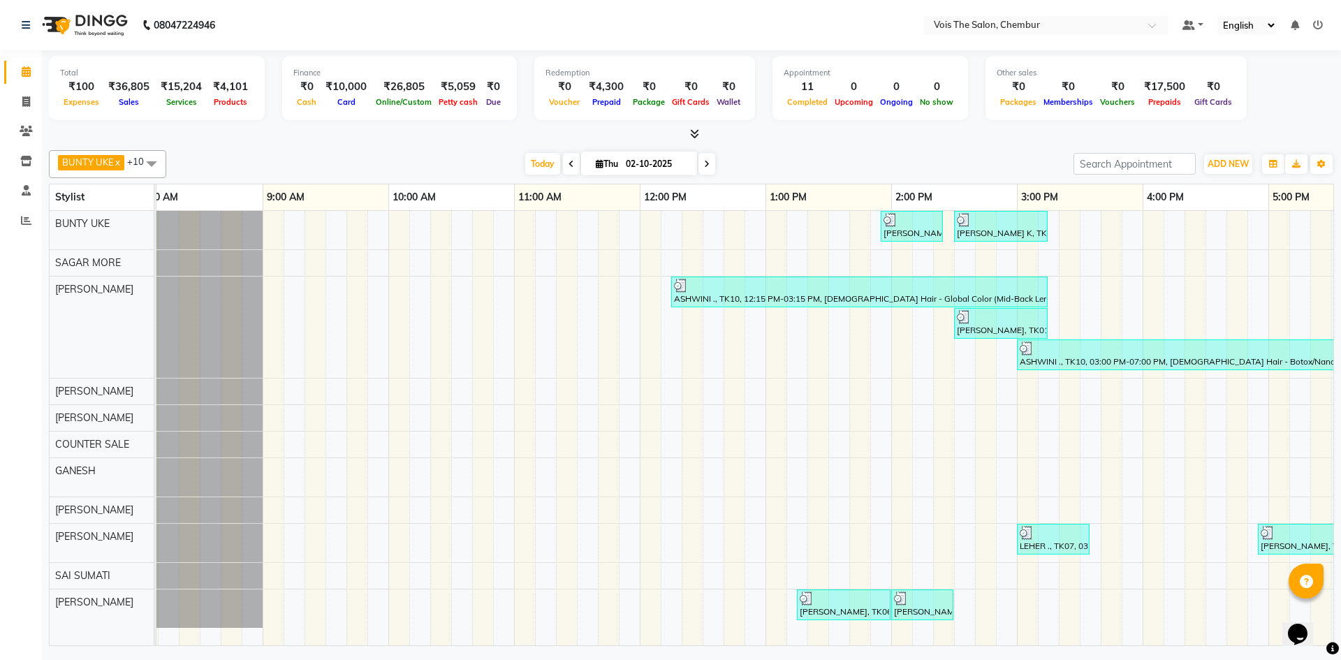
scroll to position [0, 0]
